Goal: Transaction & Acquisition: Obtain resource

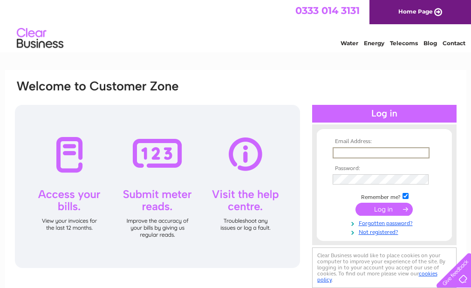
click at [352, 150] on input "text" at bounding box center [380, 152] width 97 height 11
type input "[EMAIL_ADDRESS][DOMAIN_NAME]"
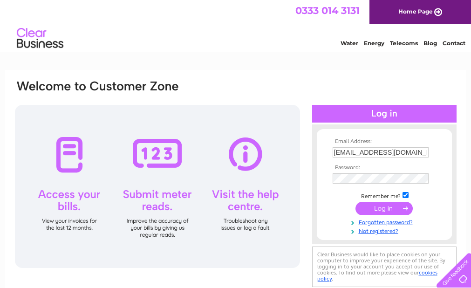
click at [386, 207] on input "submit" at bounding box center [383, 208] width 57 height 13
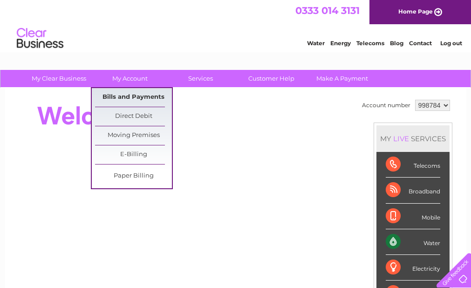
click at [115, 93] on link "Bills and Payments" at bounding box center [133, 97] width 77 height 19
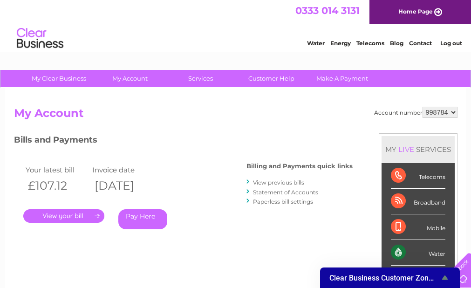
click at [67, 215] on link "." at bounding box center [63, 216] width 81 height 14
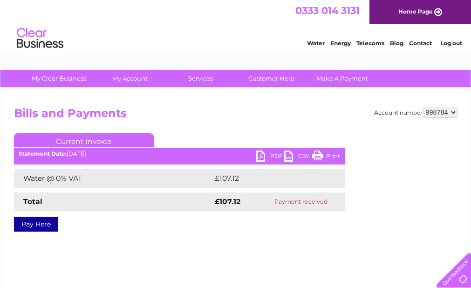
click at [260, 151] on link "PDF" at bounding box center [270, 157] width 28 height 14
click at [259, 152] on link "PDF" at bounding box center [270, 157] width 28 height 14
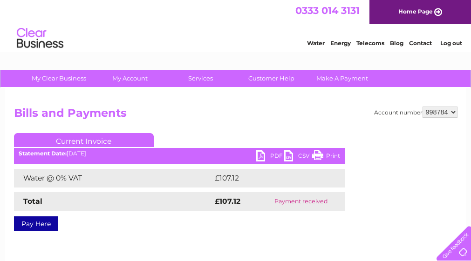
click at [259, 152] on link "PDF" at bounding box center [270, 157] width 28 height 14
click at [69, 256] on div "Account number 998784 Bills and Payments Current Invoice PDF CSV Print £107.12" at bounding box center [235, 218] width 461 height 261
click at [29, 257] on div "Account number 998784 Bills and Payments Current Invoice PDF CSV Print £107.12" at bounding box center [235, 218] width 461 height 261
click at [256, 155] on link "PDF" at bounding box center [270, 157] width 28 height 14
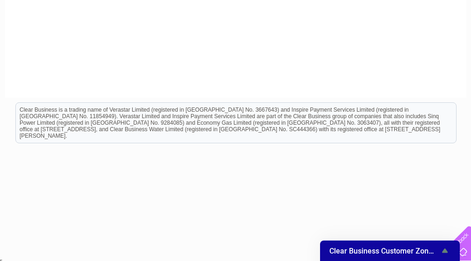
scroll to position [254, 0]
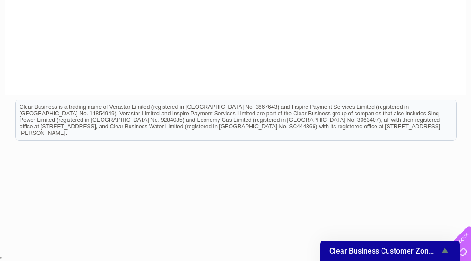
click at [20, 259] on body "My Clear Business Login Details My Details My Preferences Link Account My Accou…" at bounding box center [235, 3] width 471 height 515
click at [238, 155] on html "Clear Business is a trading name of Verastar Limited (registered in [GEOGRAPHIC…" at bounding box center [235, 125] width 471 height 60
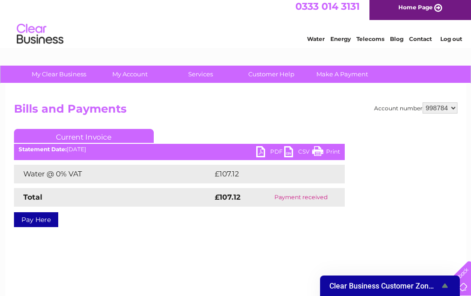
scroll to position [0, 0]
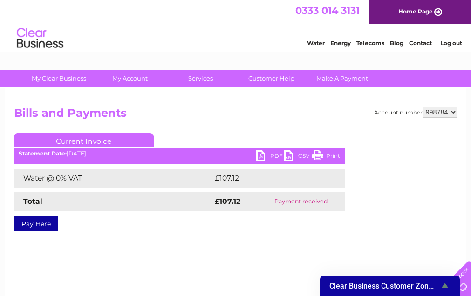
drag, startPoint x: 230, startPoint y: 251, endPoint x: 438, endPoint y: 40, distance: 297.3
click at [438, 40] on li "Log out" at bounding box center [451, 43] width 28 height 12
click at [444, 43] on link "Log out" at bounding box center [451, 43] width 22 height 7
